Goal: Task Accomplishment & Management: Manage account settings

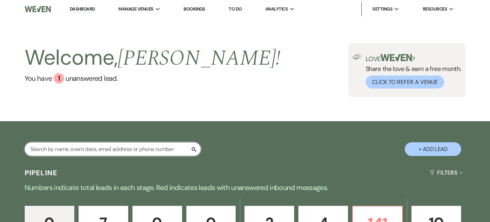
click at [148, 152] on input "text" at bounding box center [113, 150] width 176 height 14
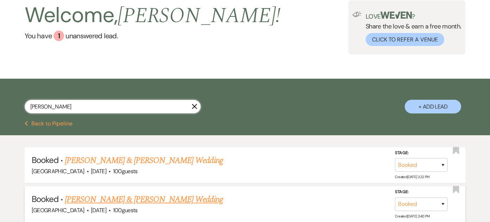
scroll to position [42, 0]
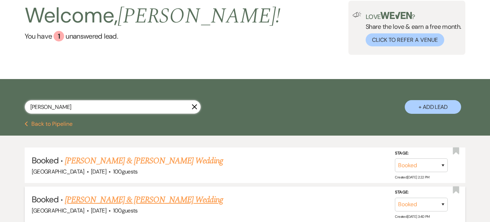
type input "[PERSON_NAME]"
click at [142, 200] on link "[PERSON_NAME] & [PERSON_NAME] Wedding" at bounding box center [144, 200] width 158 height 13
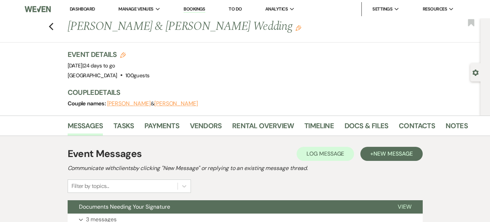
click at [167, 103] on button "[PERSON_NAME]" at bounding box center [176, 104] width 44 height 6
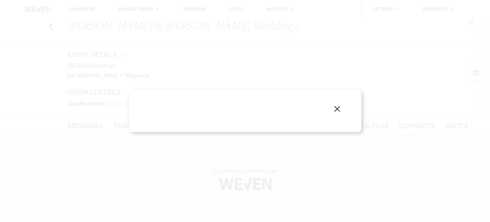
select select "1"
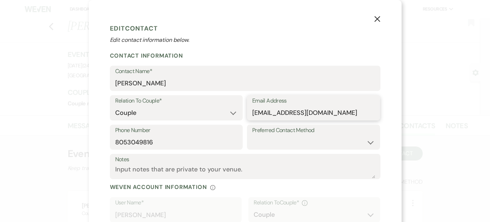
drag, startPoint x: 252, startPoint y: 114, endPoint x: 340, endPoint y: 113, distance: 88.0
click at [377, 18] on icon "X" at bounding box center [377, 19] width 6 height 6
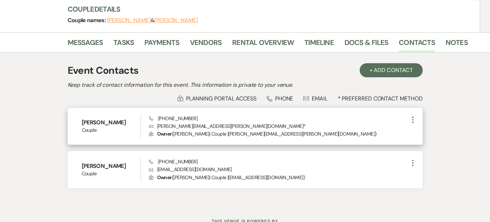
scroll to position [83, 0]
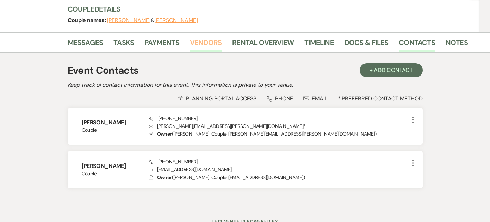
click at [216, 43] on link "Vendors" at bounding box center [206, 44] width 32 height 15
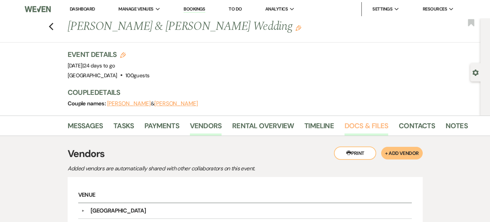
click at [354, 126] on link "Docs & Files" at bounding box center [366, 127] width 44 height 15
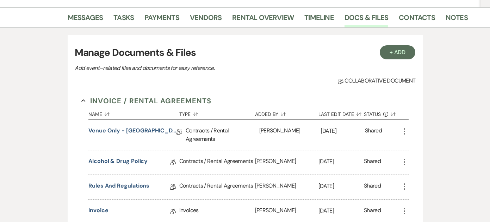
scroll to position [114, 0]
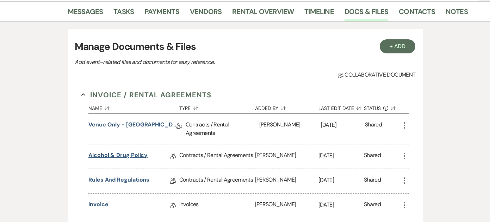
click at [122, 154] on link "Alcohol & Drug Policy" at bounding box center [117, 156] width 59 height 11
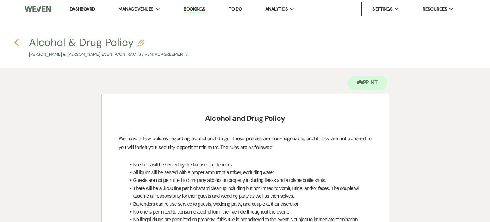
click at [19, 40] on icon "Previous" at bounding box center [16, 42] width 5 height 8
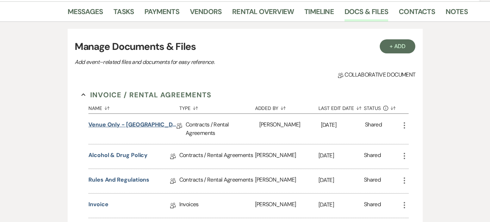
click at [145, 123] on link "Venue Only - [GEOGRAPHIC_DATA] Contract" at bounding box center [132, 126] width 88 height 11
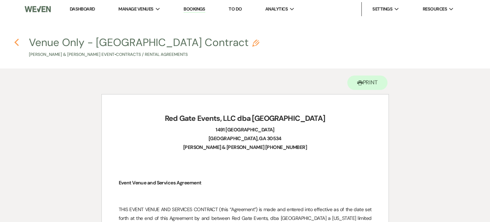
click at [18, 43] on icon "Previous" at bounding box center [16, 42] width 5 height 8
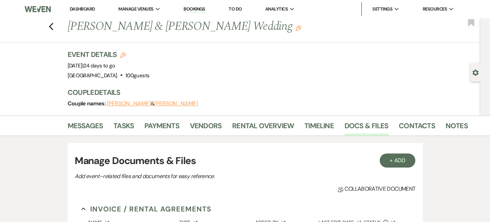
scroll to position [114, 0]
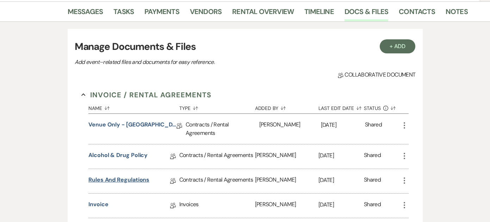
click at [117, 184] on link "Rules and Regulations" at bounding box center [118, 181] width 61 height 11
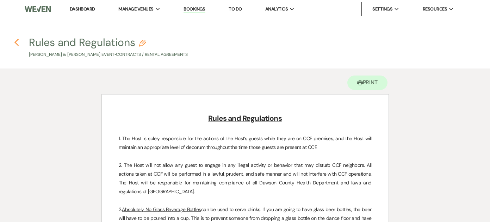
click at [18, 44] on icon "Previous" at bounding box center [16, 42] width 5 height 8
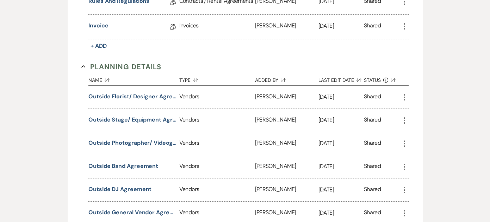
scroll to position [294, 0]
click at [121, 94] on button "Outside Florist/ Designer Agreement" at bounding box center [132, 96] width 88 height 8
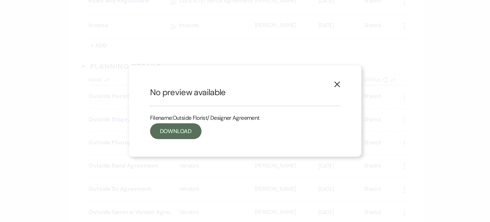
click at [338, 83] on use "button" at bounding box center [337, 85] width 6 height 6
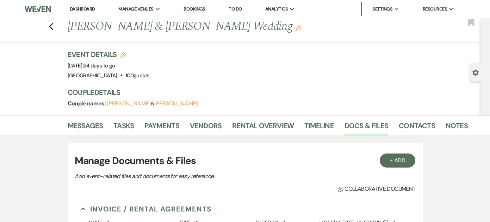
scroll to position [0, 0]
